Goal: Transaction & Acquisition: Purchase product/service

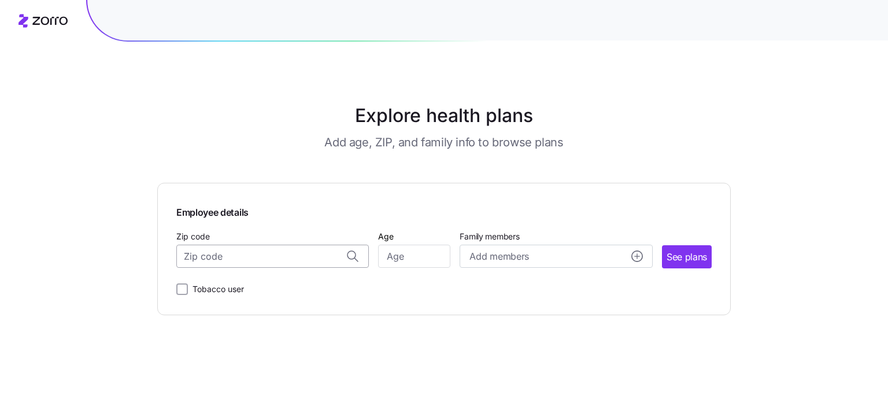
click at [294, 263] on input "Zip code" at bounding box center [272, 255] width 192 height 23
click at [281, 286] on span "50131, [GEOGRAPHIC_DATA], [GEOGRAPHIC_DATA]" at bounding box center [271, 286] width 162 height 14
type input "50131, [GEOGRAPHIC_DATA], [GEOGRAPHIC_DATA]"
click at [406, 259] on input "Age" at bounding box center [414, 255] width 72 height 23
type input "35"
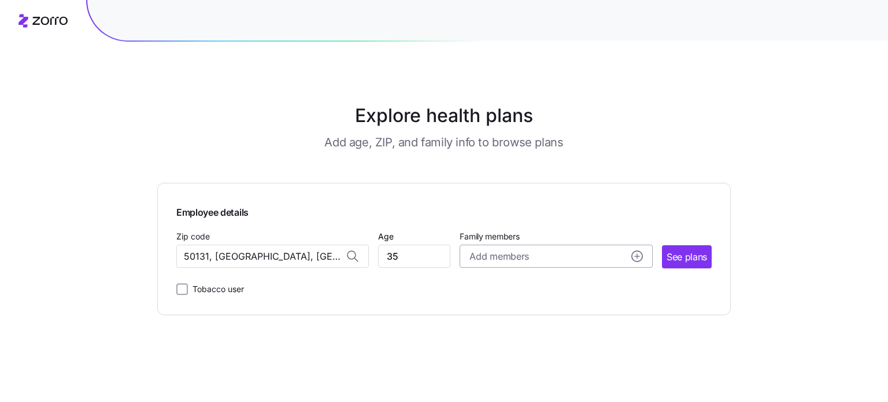
click at [504, 262] on span "Add members" at bounding box center [498, 256] width 59 height 14
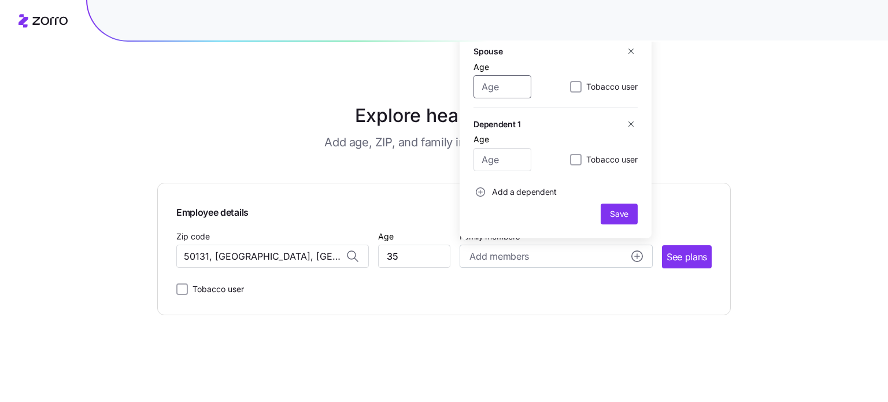
click at [499, 84] on input "Age" at bounding box center [502, 86] width 58 height 23
type input "36"
click at [499, 154] on input "Age" at bounding box center [502, 159] width 58 height 23
type input "9"
click at [485, 192] on span "button" at bounding box center [480, 192] width 13 height 13
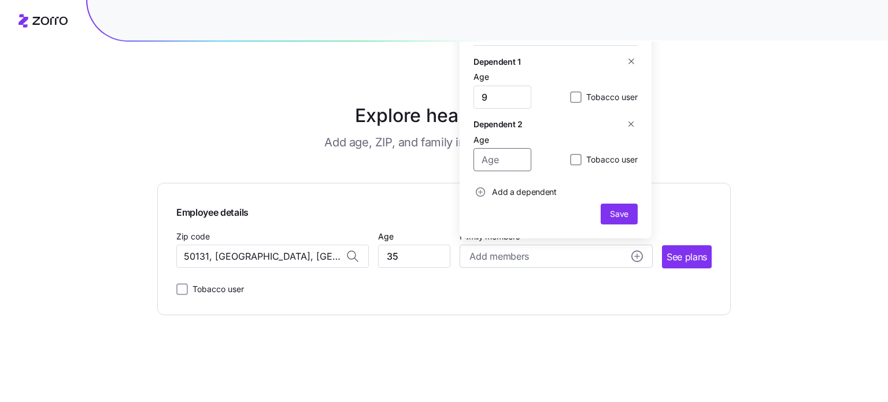
click at [498, 166] on input "Age" at bounding box center [502, 159] width 58 height 23
type input "7"
click at [622, 218] on span "Save" at bounding box center [619, 214] width 18 height 12
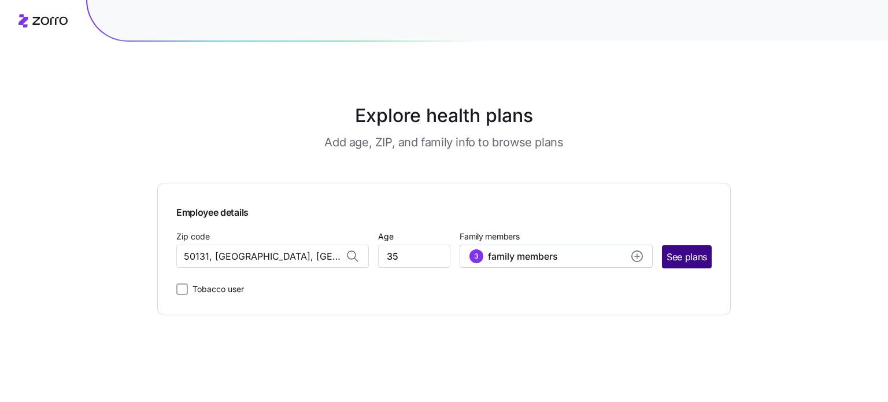
click at [700, 250] on span "See plans" at bounding box center [686, 257] width 40 height 14
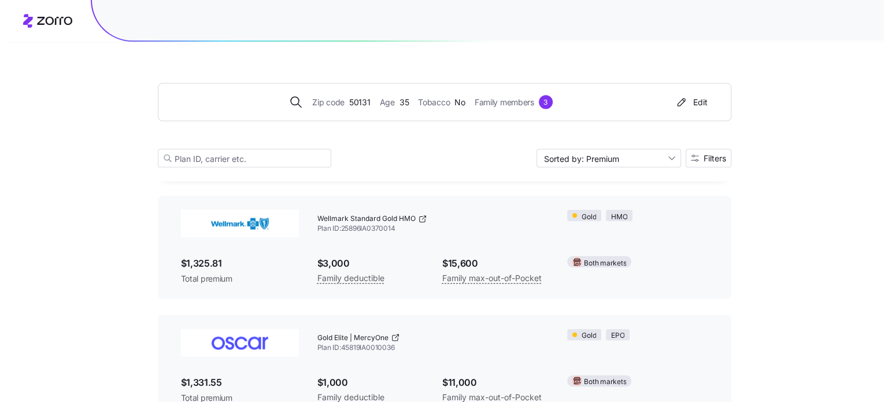
scroll to position [2437, 0]
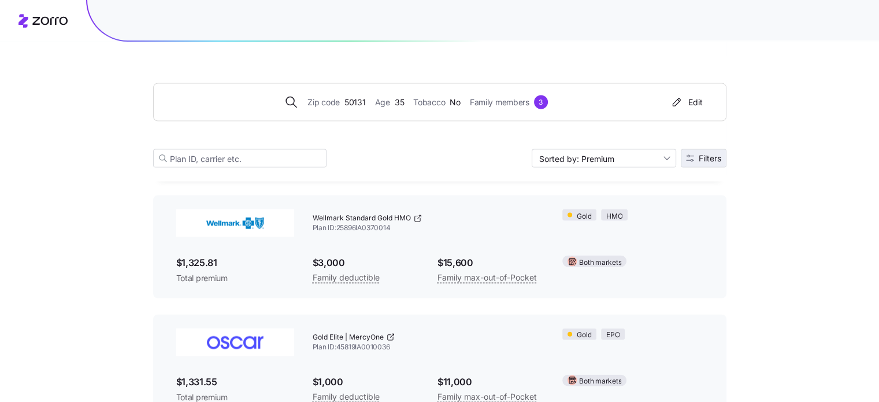
click at [691, 160] on icon "button" at bounding box center [690, 158] width 8 height 8
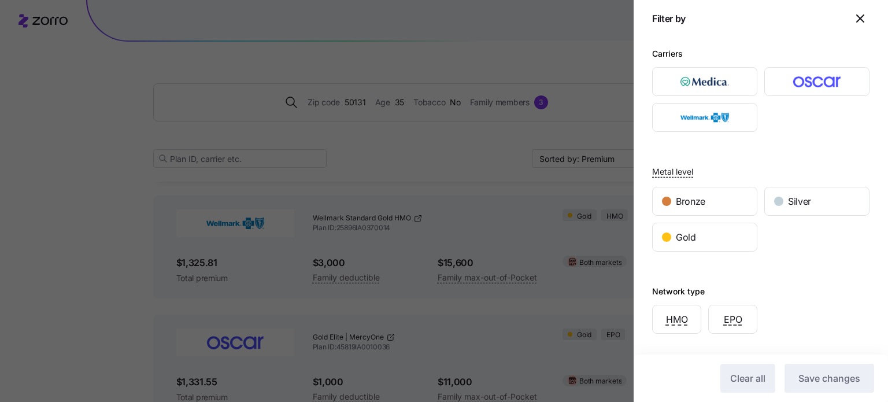
scroll to position [163, 0]
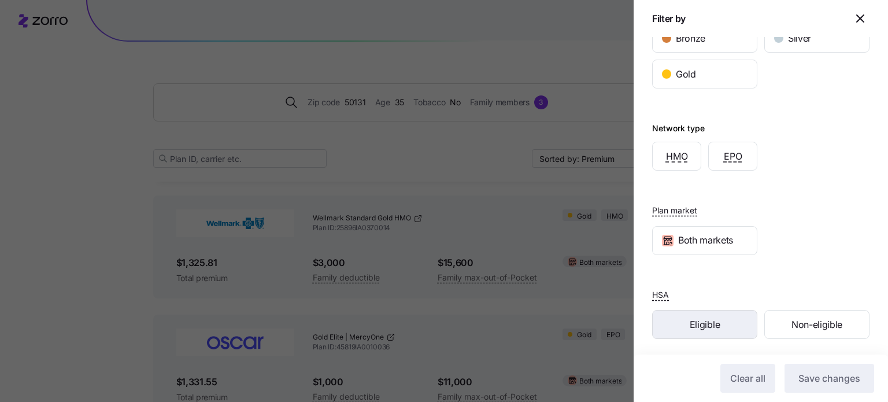
click at [705, 329] on div "Eligible" at bounding box center [705, 324] width 104 height 28
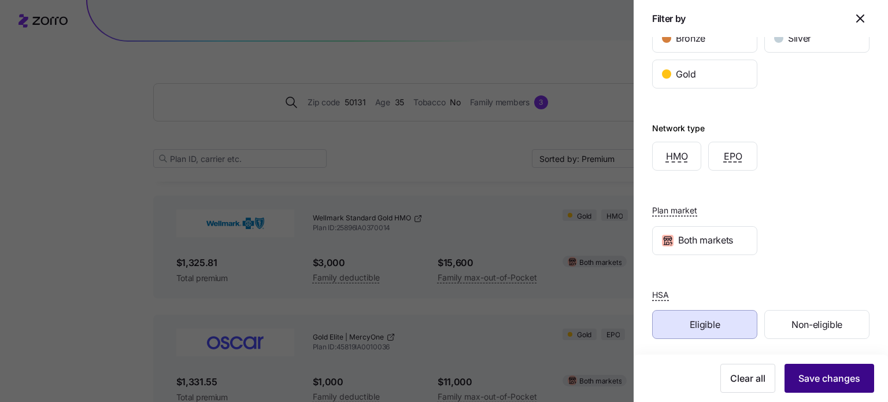
click at [817, 381] on span "Save changes" at bounding box center [829, 378] width 62 height 14
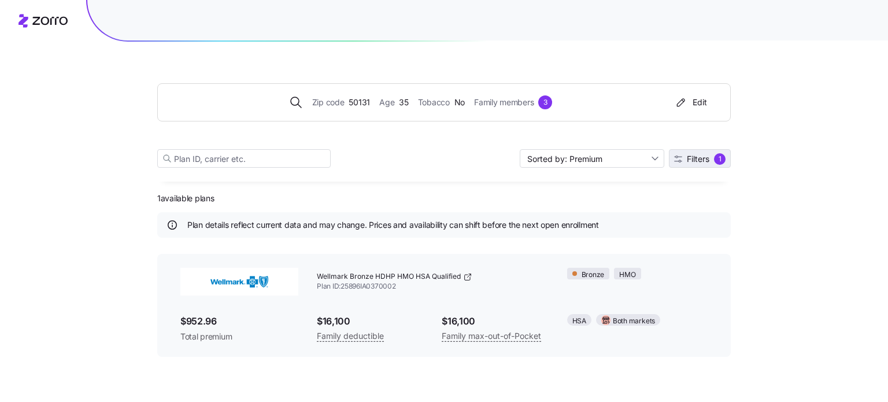
click at [710, 156] on span "Filters 1" at bounding box center [699, 159] width 51 height 12
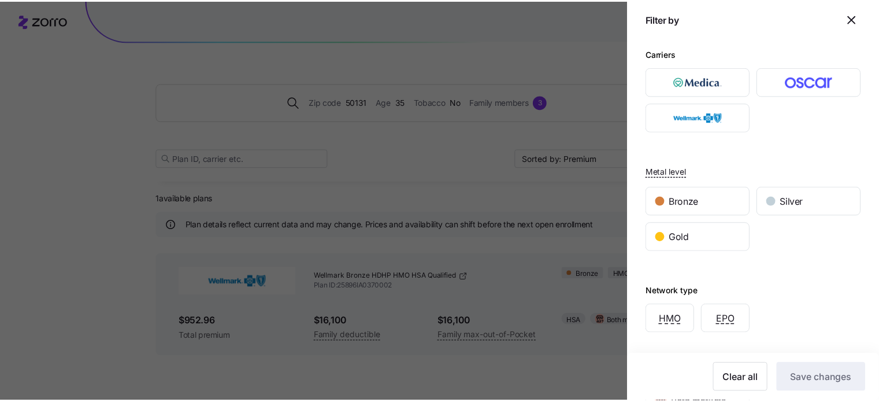
scroll to position [163, 0]
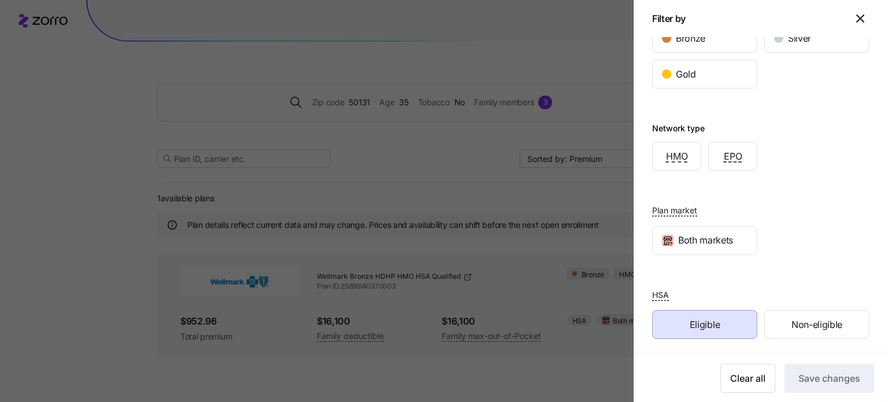
click at [776, 291] on div "HSA Eligible Non-eligible" at bounding box center [760, 313] width 217 height 52
click at [726, 325] on div "Eligible" at bounding box center [705, 324] width 104 height 28
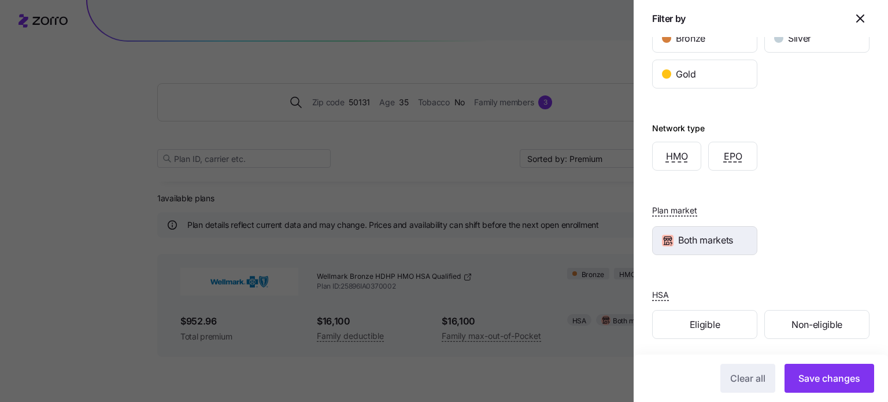
click at [712, 237] on span "Both markets" at bounding box center [705, 240] width 55 height 14
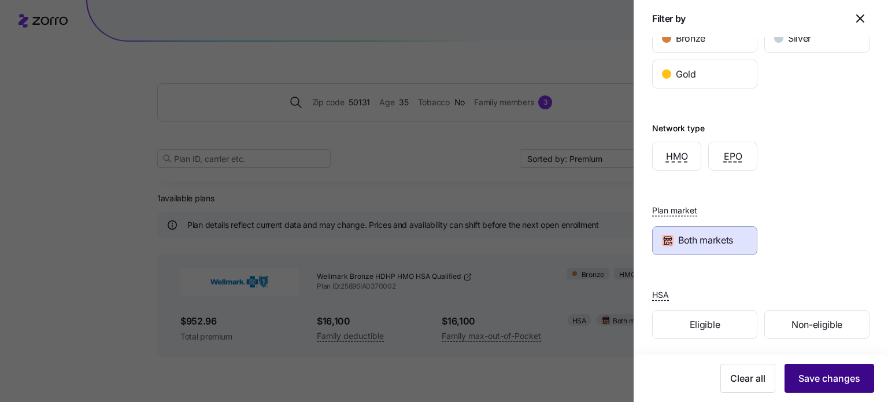
click at [817, 368] on button "Save changes" at bounding box center [829, 378] width 90 height 29
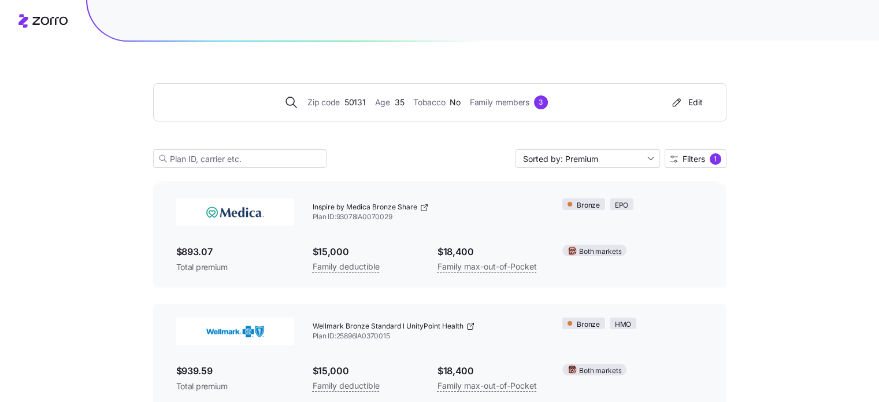
scroll to position [0, 0]
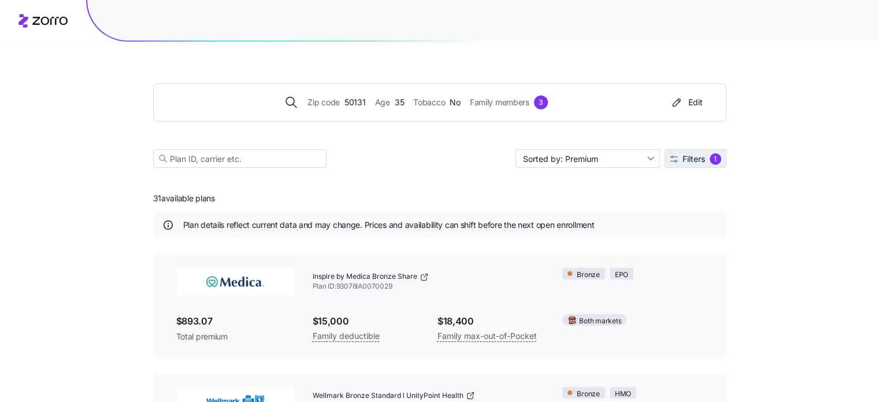
click at [693, 150] on button "Filters 1" at bounding box center [696, 158] width 62 height 18
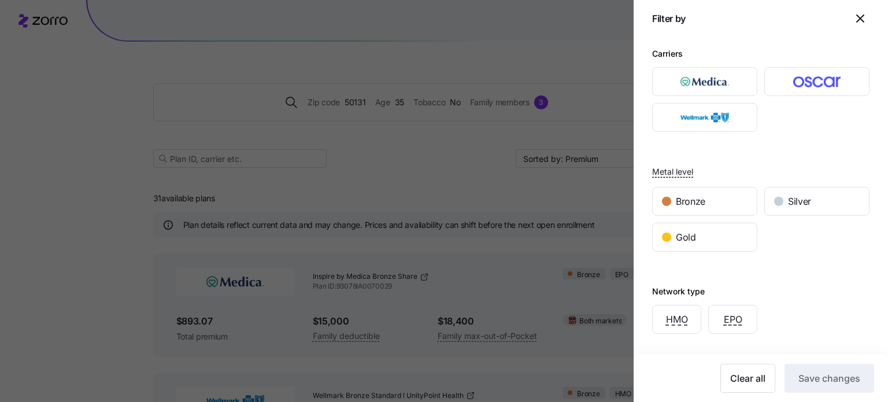
click at [67, 157] on div at bounding box center [444, 201] width 888 height 402
